Goal: Task Accomplishment & Management: Use online tool/utility

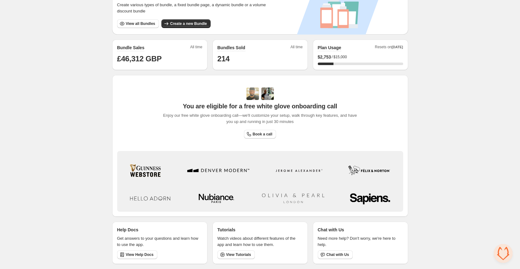
scroll to position [124, 0]
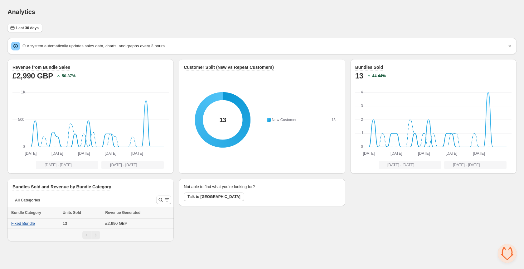
click at [23, 221] on button "Fixed Bundle" at bounding box center [23, 223] width 24 height 5
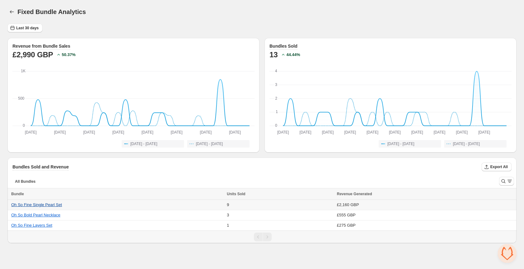
click at [45, 203] on button "Oh So Fine Single Pearl Set" at bounding box center [36, 205] width 51 height 5
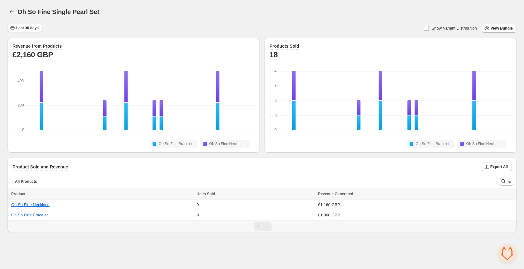
click at [424, 28] on span at bounding box center [426, 28] width 5 height 5
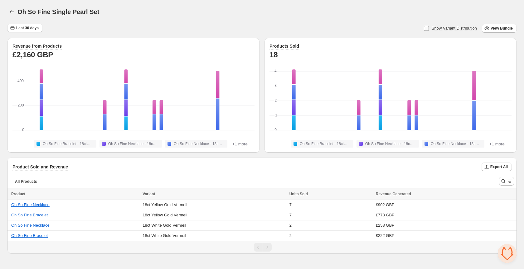
click at [424, 28] on span at bounding box center [426, 28] width 5 height 5
